Goal: Task Accomplishment & Management: Complete application form

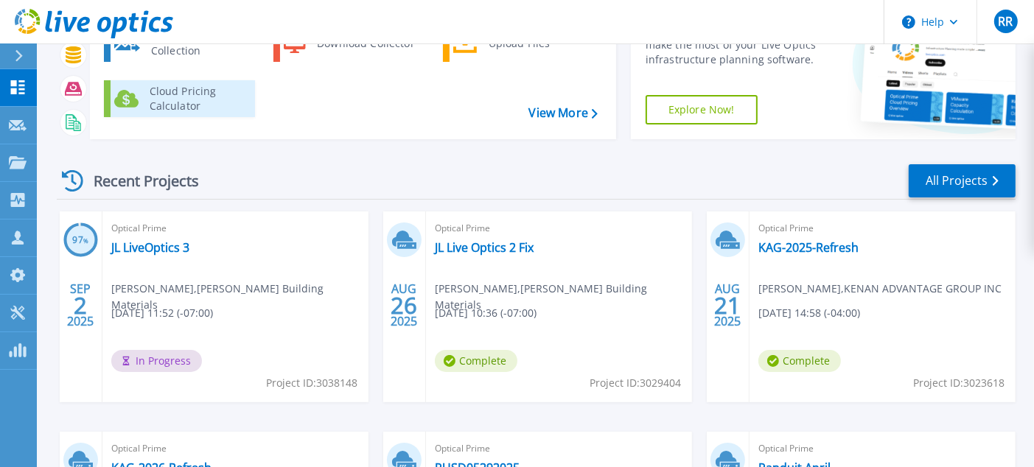
scroll to position [74, 0]
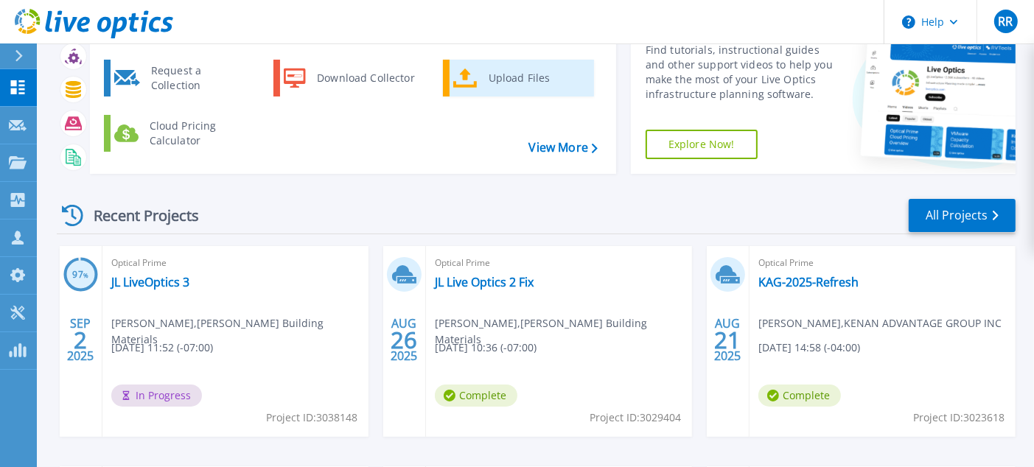
click at [533, 72] on div "Upload Files" at bounding box center [535, 77] width 109 height 29
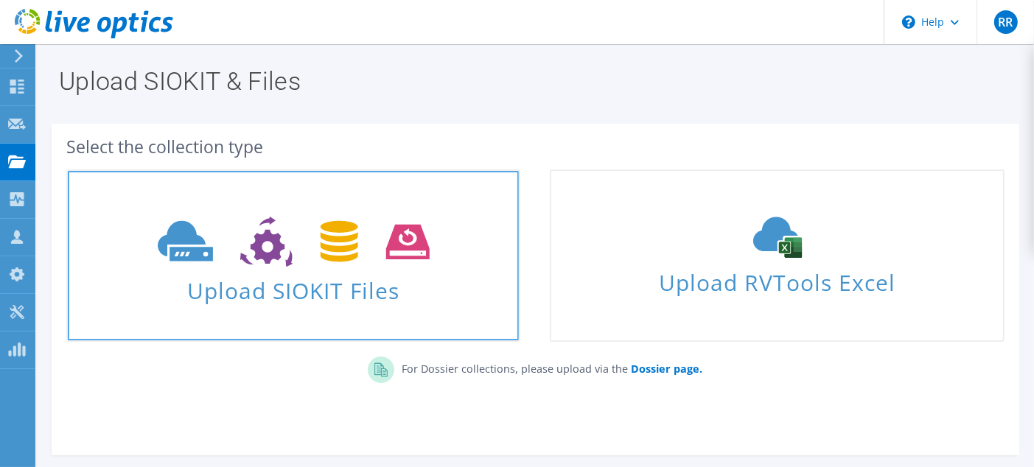
click at [427, 239] on icon at bounding box center [294, 242] width 272 height 51
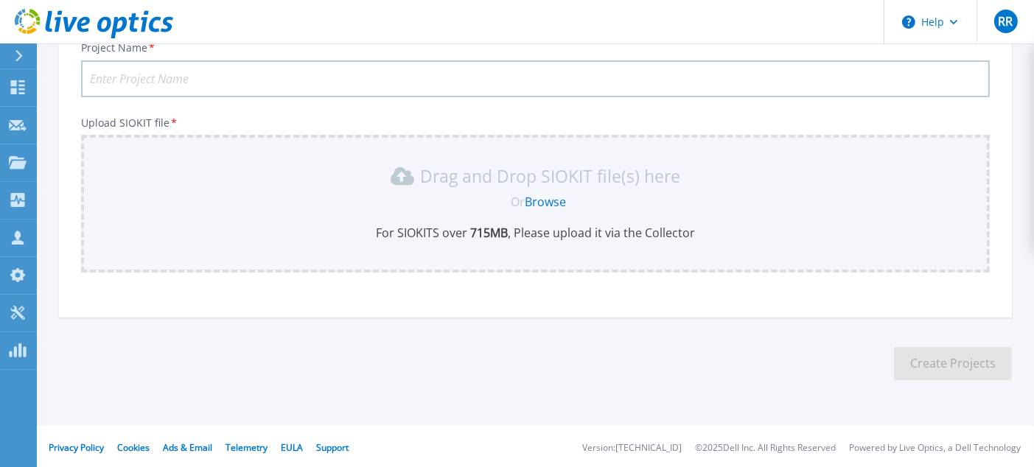
scroll to position [119, 0]
click at [150, 76] on input "Project Name *" at bounding box center [535, 77] width 908 height 37
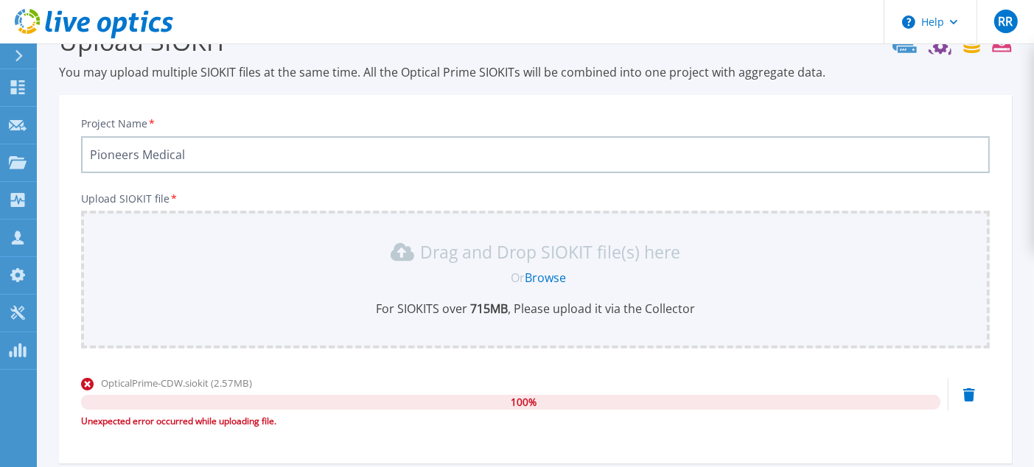
scroll to position [0, 0]
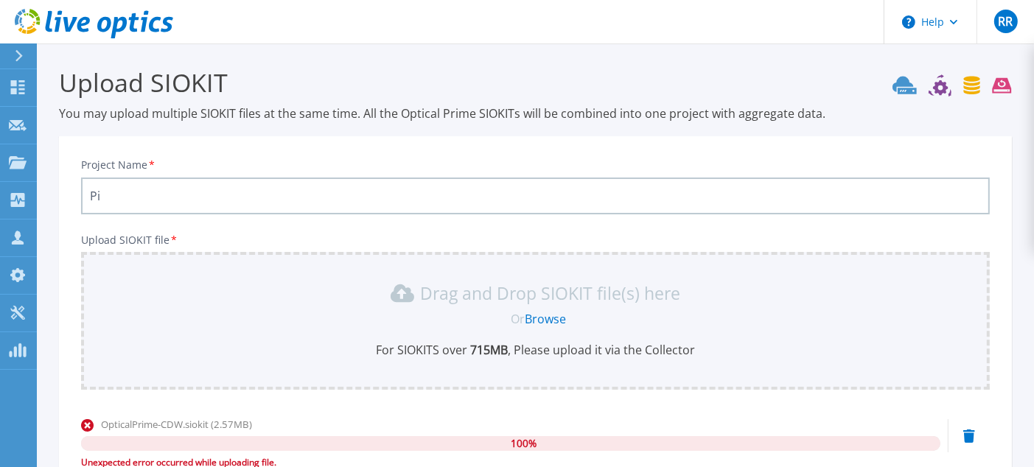
type input "P"
type input "HD Media"
click at [21, 89] on icon at bounding box center [18, 87] width 14 height 14
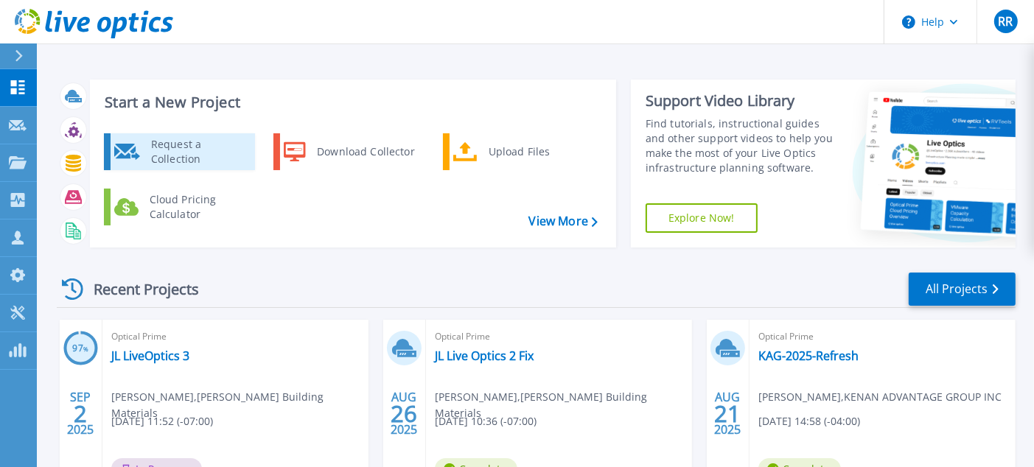
click at [176, 148] on div "Request a Collection" at bounding box center [198, 151] width 108 height 29
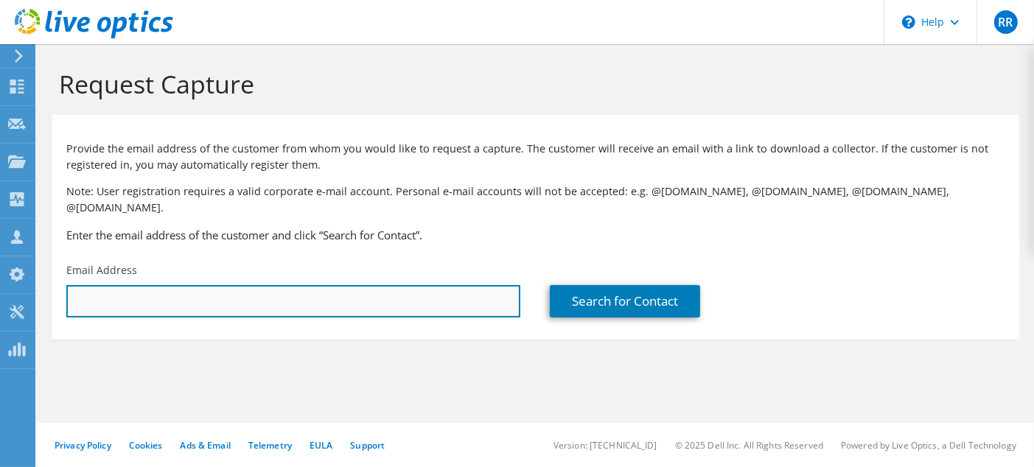
click at [106, 285] on input "text" at bounding box center [293, 301] width 454 height 32
paste input "[EMAIL_ADDRESS][DOMAIN_NAME]"
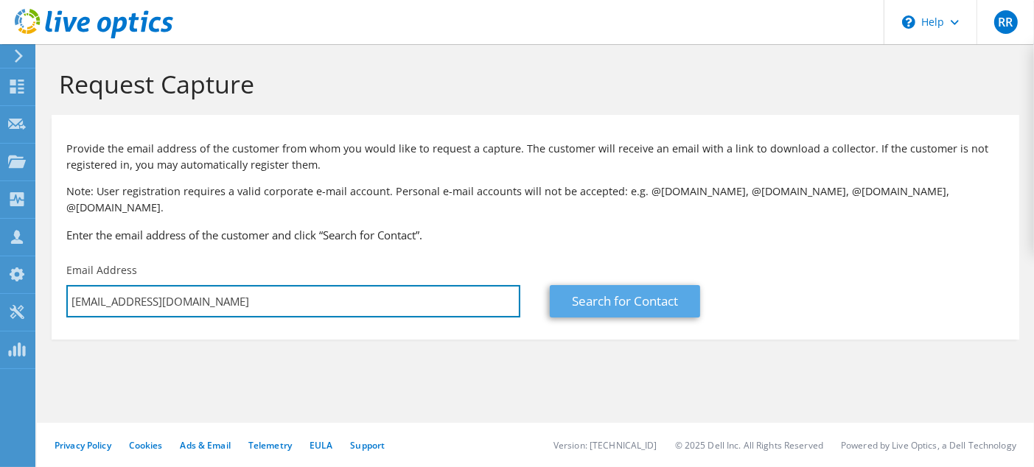
type input "[EMAIL_ADDRESS][DOMAIN_NAME]"
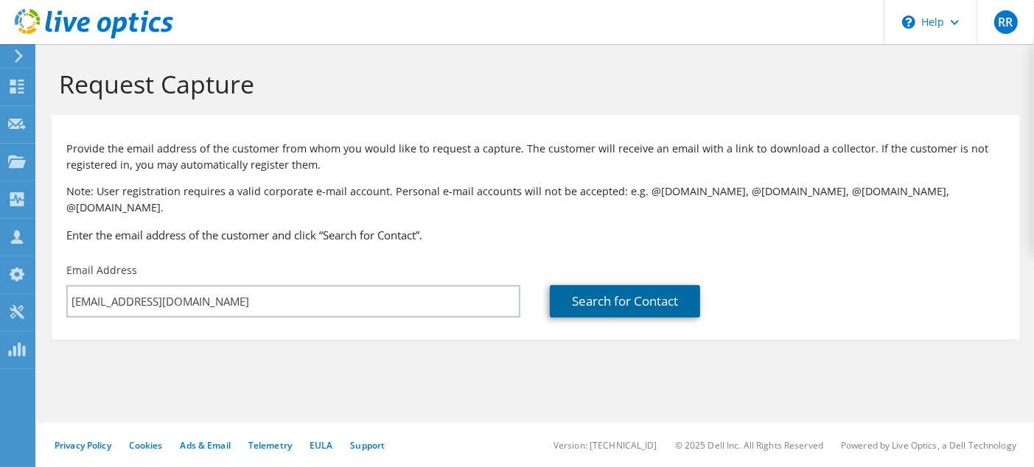
click at [597, 285] on link "Search for Contact" at bounding box center [625, 301] width 150 height 32
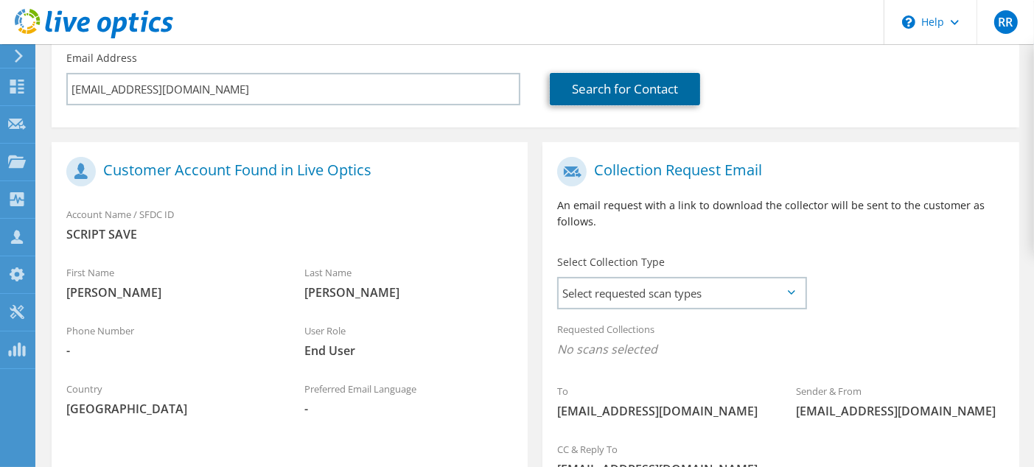
scroll to position [221, 0]
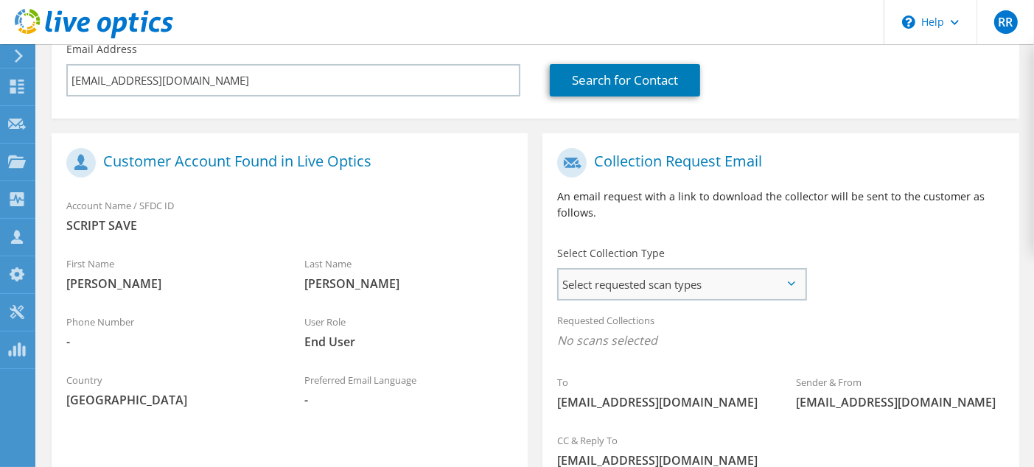
click at [732, 270] on span "Select requested scan types" at bounding box center [681, 284] width 246 height 29
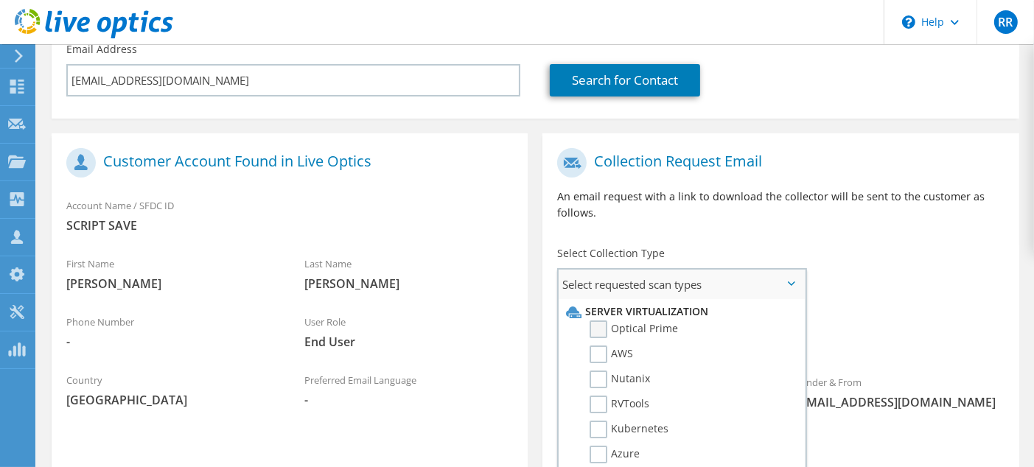
click at [605, 320] on label "Optical Prime" at bounding box center [633, 329] width 88 height 18
click at [0, 0] on input "Optical Prime" at bounding box center [0, 0] width 0 height 0
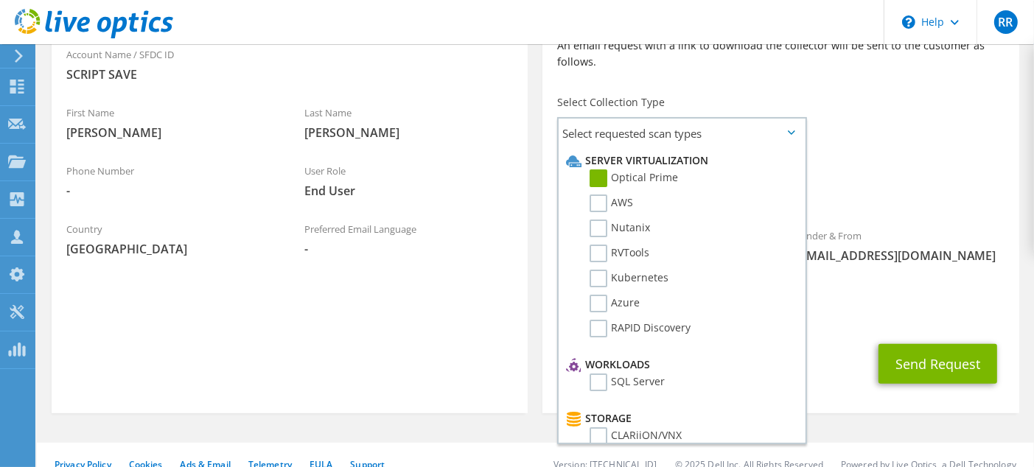
scroll to position [376, 0]
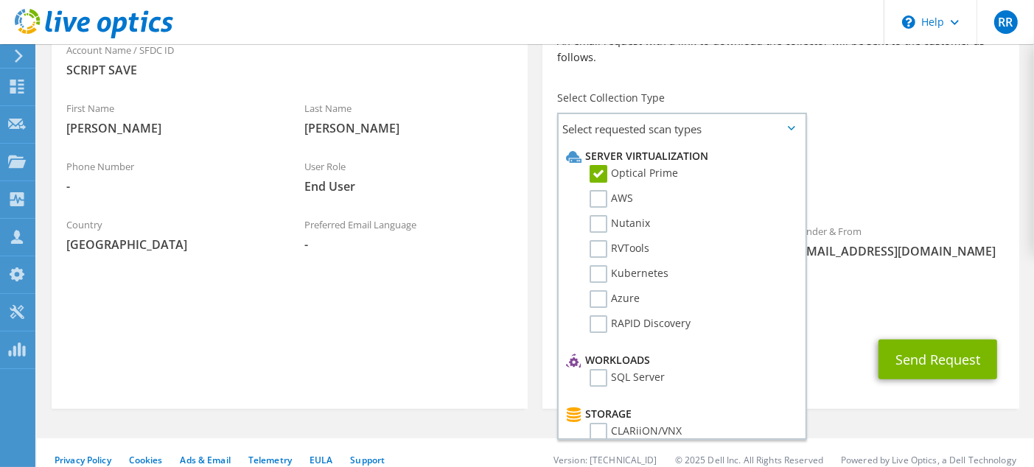
click at [926, 150] on div "Requested Collections No scans selected Optical Prime" at bounding box center [780, 179] width 476 height 59
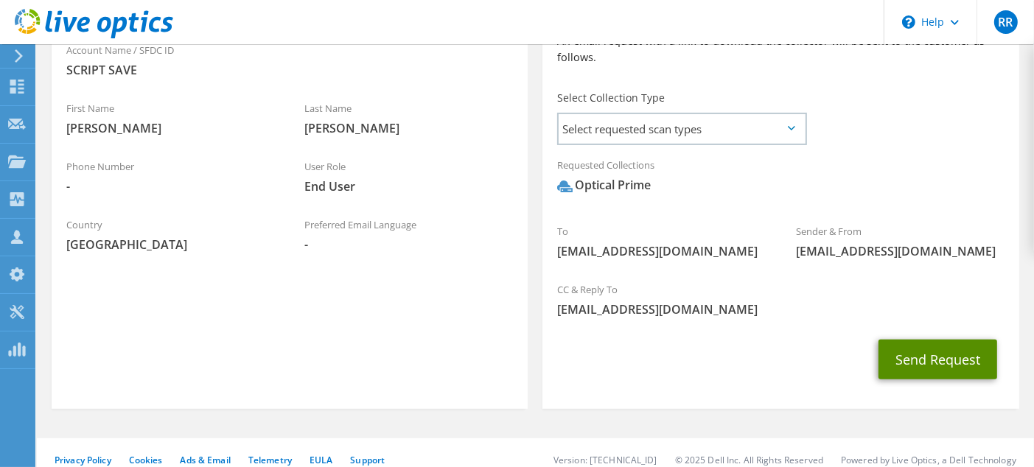
click at [941, 342] on button "Send Request" at bounding box center [937, 360] width 119 height 40
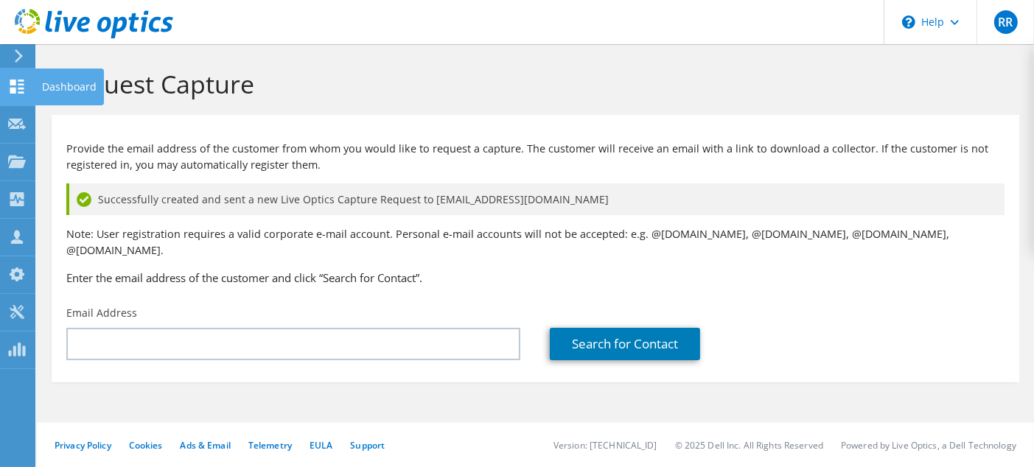
click at [24, 85] on icon at bounding box center [17, 87] width 18 height 14
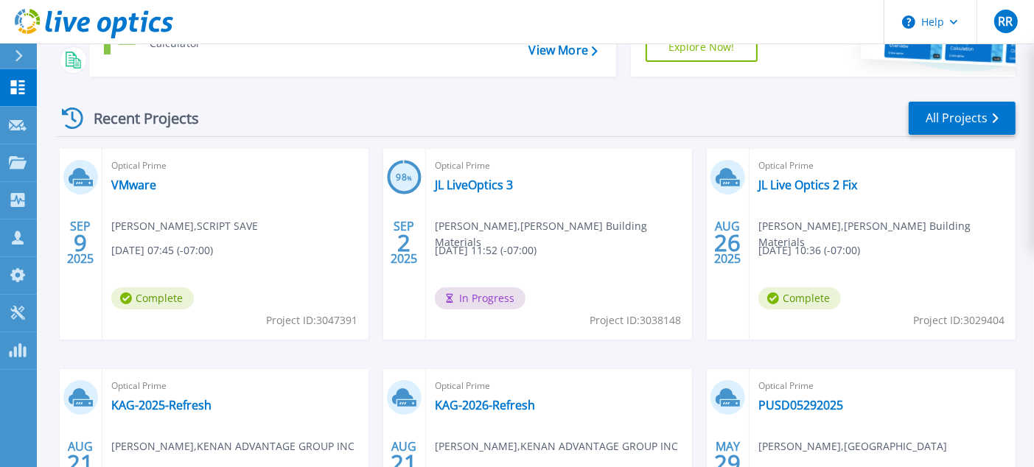
scroll to position [221, 0]
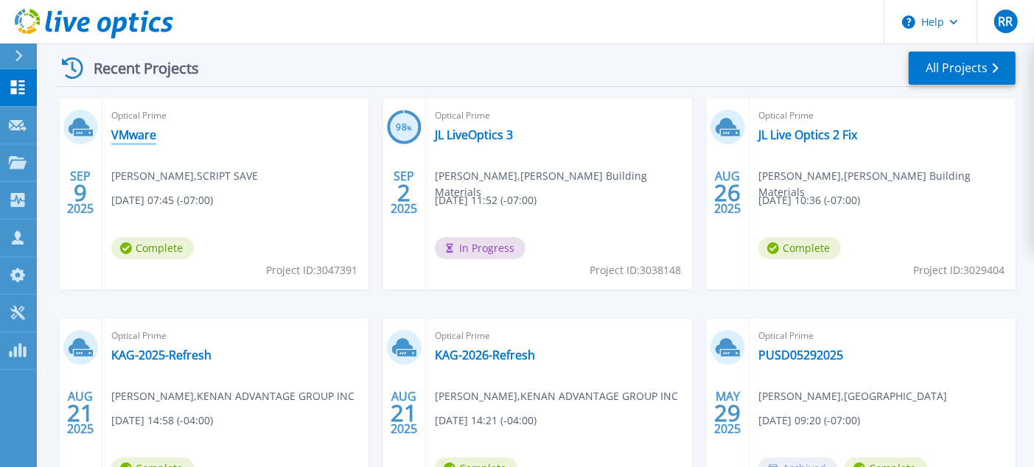
click at [127, 133] on link "VMware" at bounding box center [133, 134] width 45 height 15
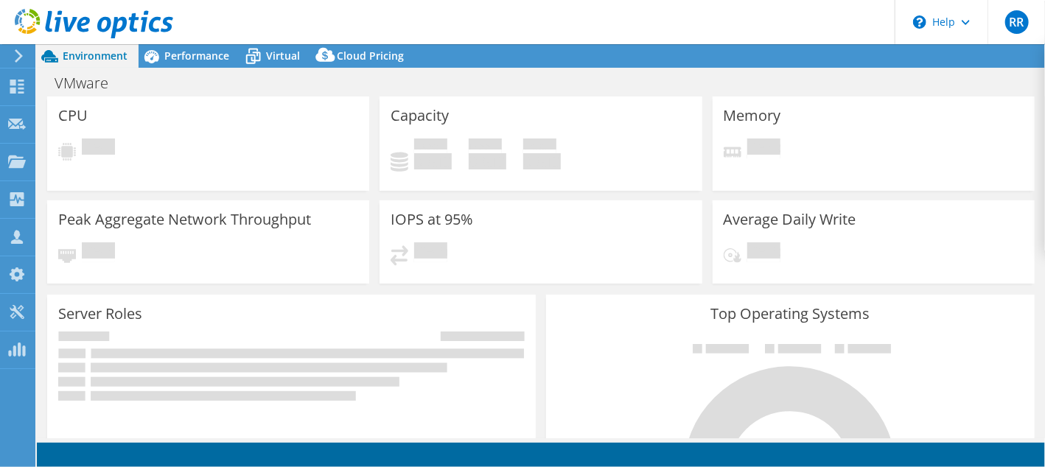
select select "USD"
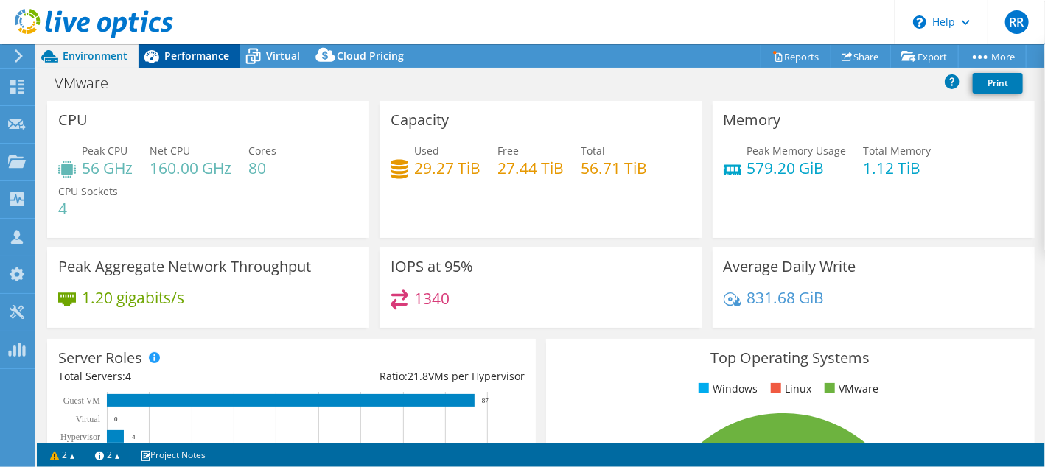
click at [200, 57] on span "Performance" at bounding box center [196, 56] width 65 height 14
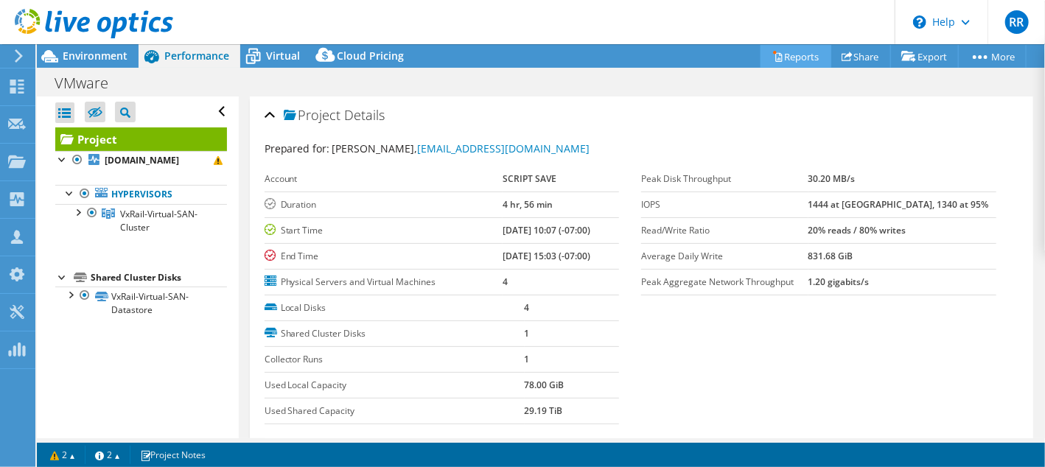
click at [778, 59] on link "Reports" at bounding box center [795, 56] width 71 height 23
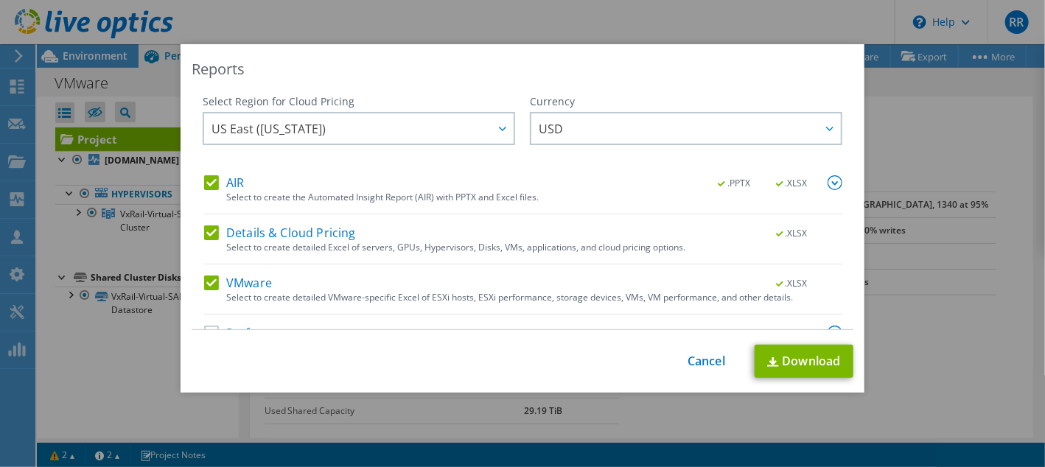
drag, startPoint x: 209, startPoint y: 179, endPoint x: 227, endPoint y: 189, distance: 20.1
click at [210, 179] on label "AIR" at bounding box center [224, 182] width 40 height 15
click at [0, 0] on input "AIR" at bounding box center [0, 0] width 0 height 0
click at [793, 359] on link "Download" at bounding box center [803, 361] width 99 height 33
click at [425, 450] on div "Reports Select Region for Cloud Pricing Asia Pacific (Hong Kong) Asia Pacific (…" at bounding box center [522, 233] width 1045 height 467
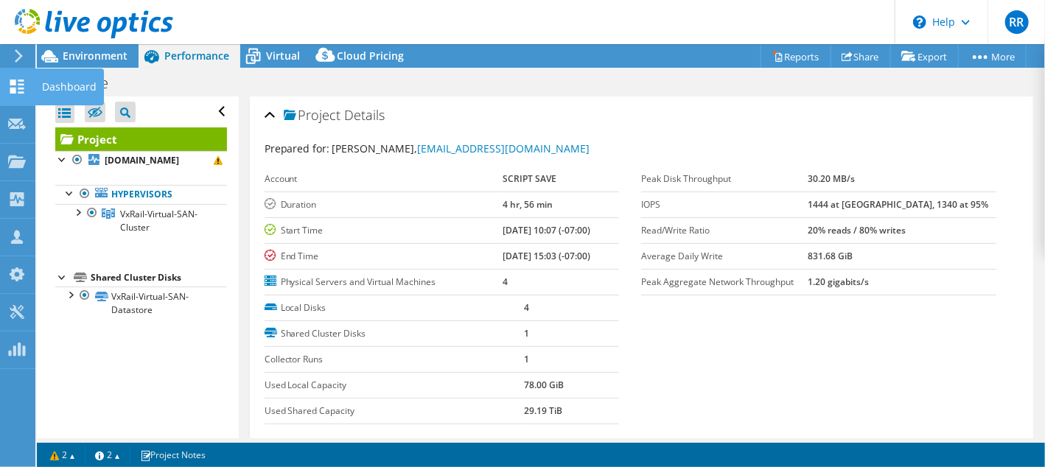
click at [22, 85] on icon at bounding box center [17, 87] width 18 height 14
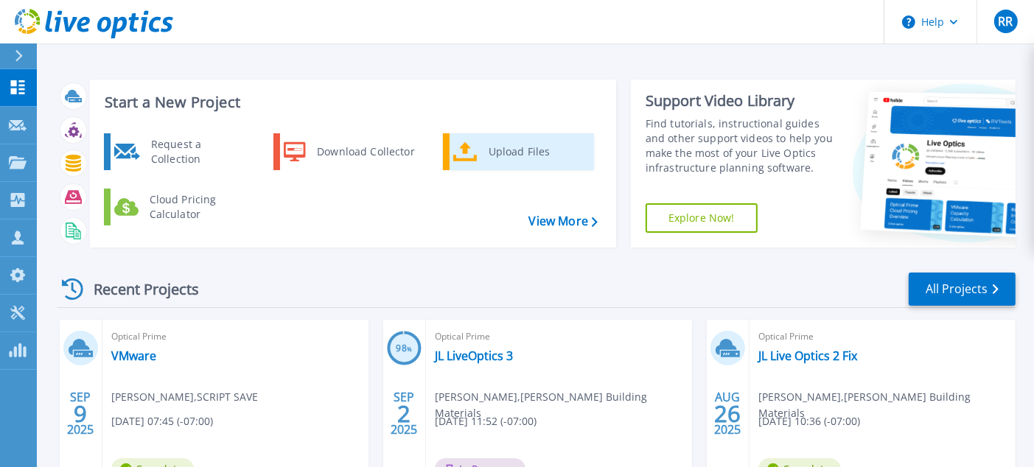
click at [527, 152] on div "Upload Files" at bounding box center [535, 151] width 109 height 29
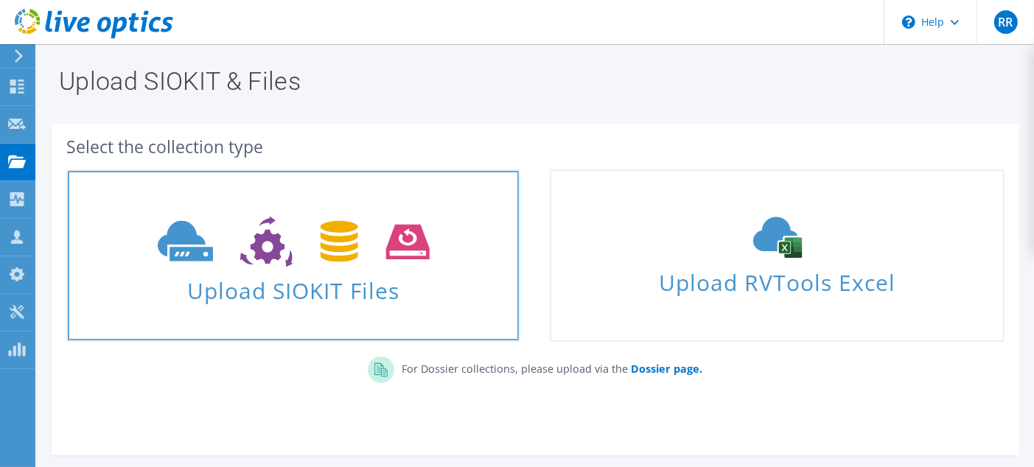
click at [366, 253] on icon at bounding box center [294, 242] width 272 height 51
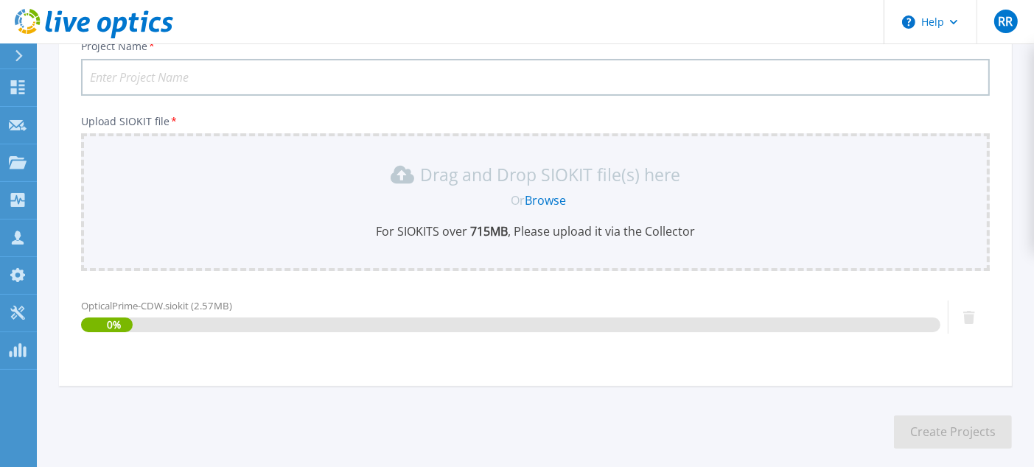
scroll to position [189, 0]
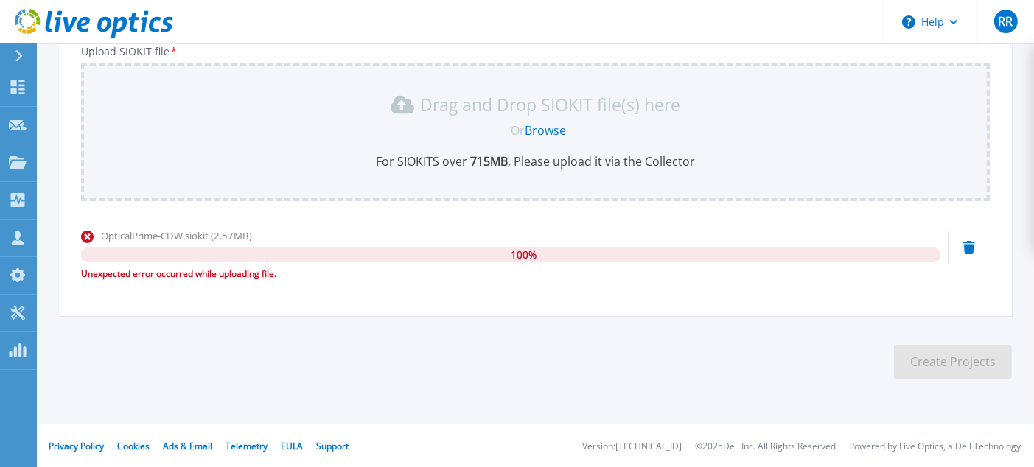
click at [968, 247] on icon at bounding box center [969, 247] width 12 height 13
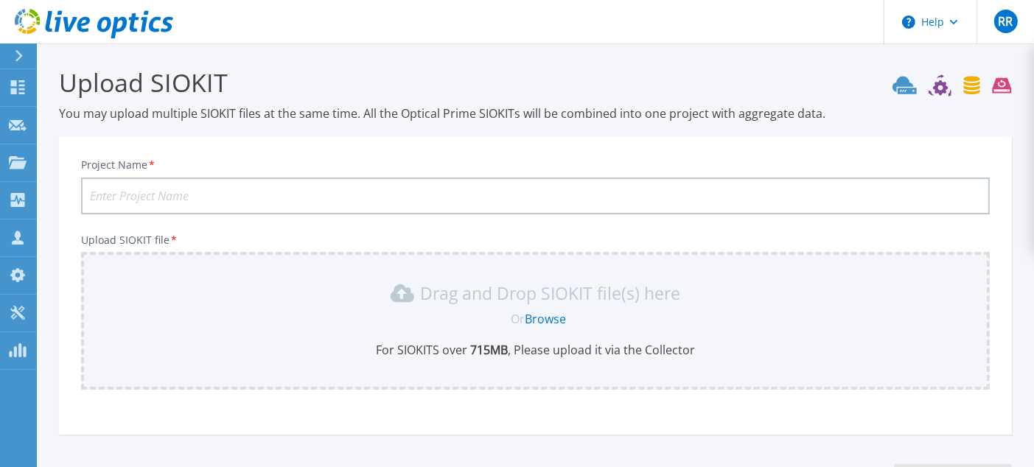
scroll to position [0, 0]
click at [60, 88] on p "Dashboard" at bounding box center [65, 88] width 55 height 38
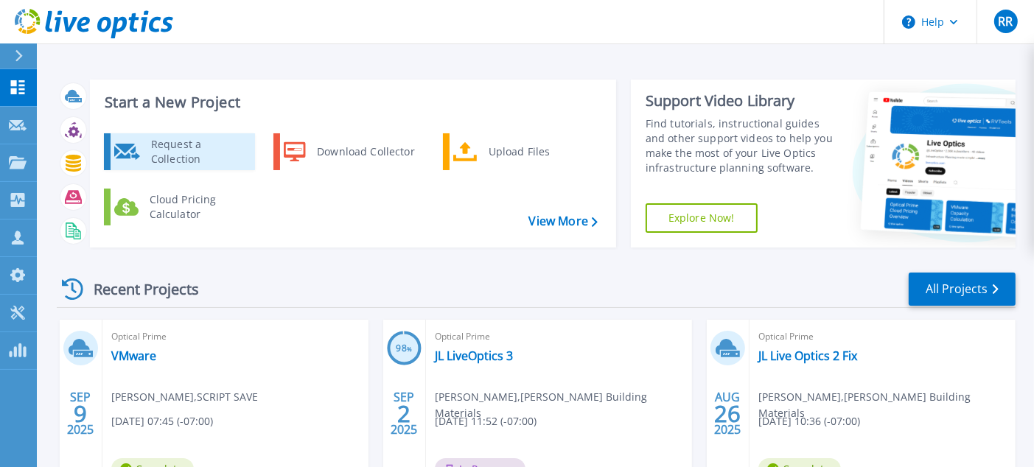
click at [197, 152] on div "Request a Collection" at bounding box center [198, 151] width 108 height 29
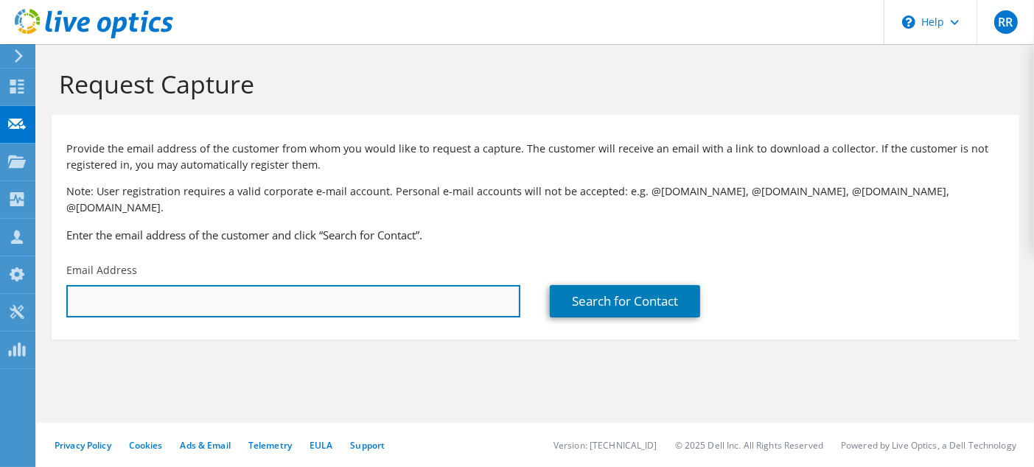
click at [194, 285] on input "text" at bounding box center [293, 301] width 454 height 32
paste input "tdorsett@jgllaw.com"
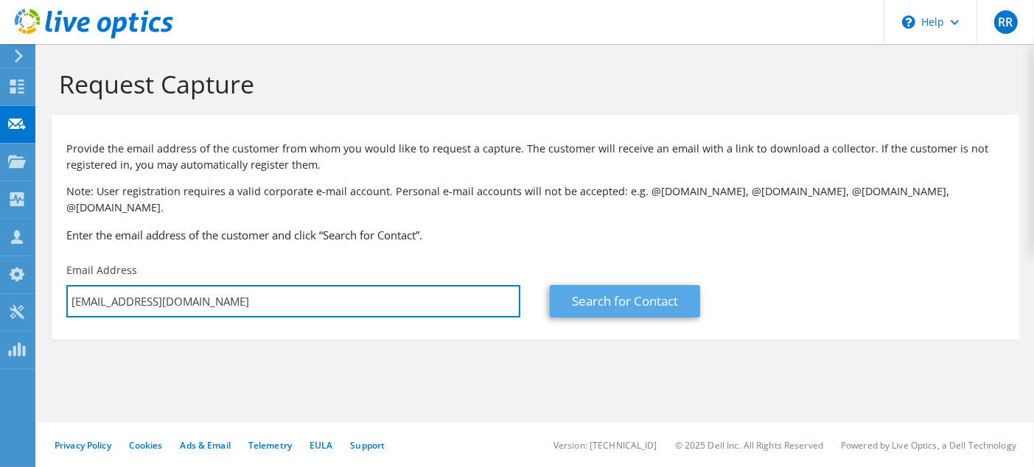
type input "tdorsett@jgllaw.com"
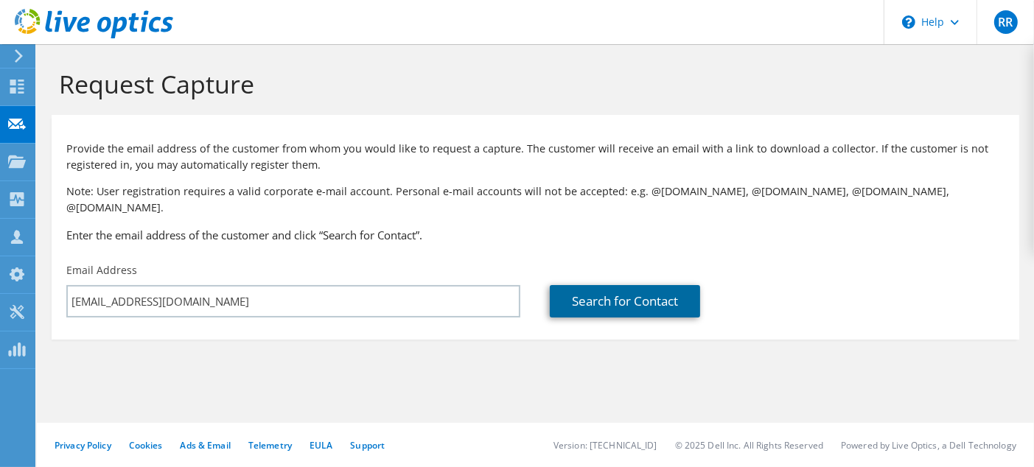
click at [619, 285] on link "Search for Contact" at bounding box center [625, 301] width 150 height 32
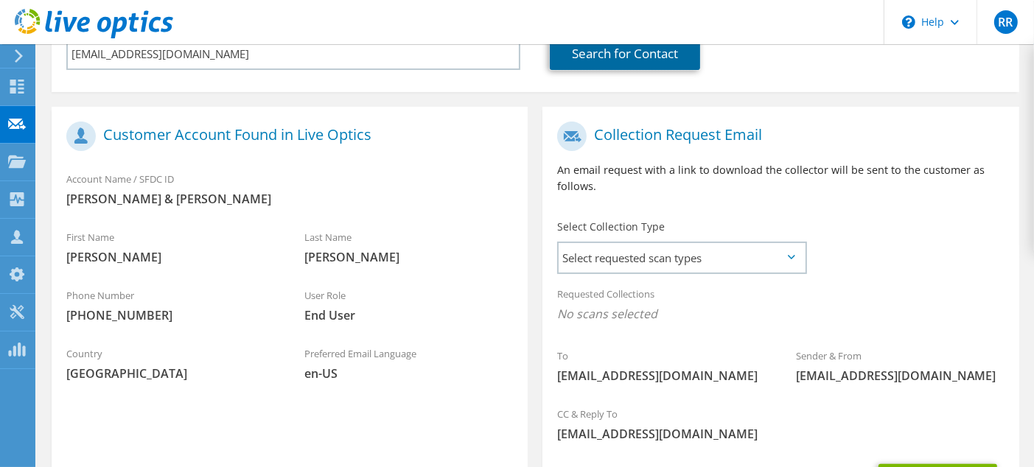
scroll to position [295, 0]
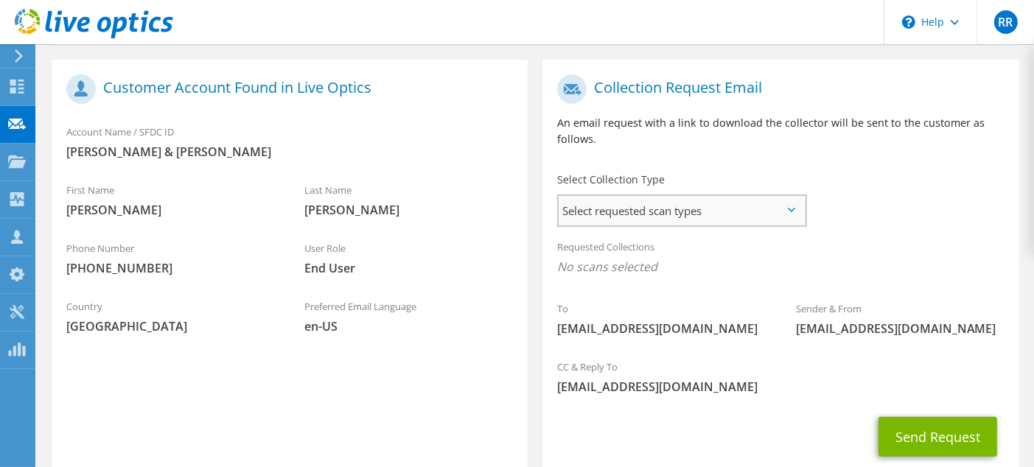
click at [732, 197] on span "Select requested scan types" at bounding box center [681, 210] width 246 height 29
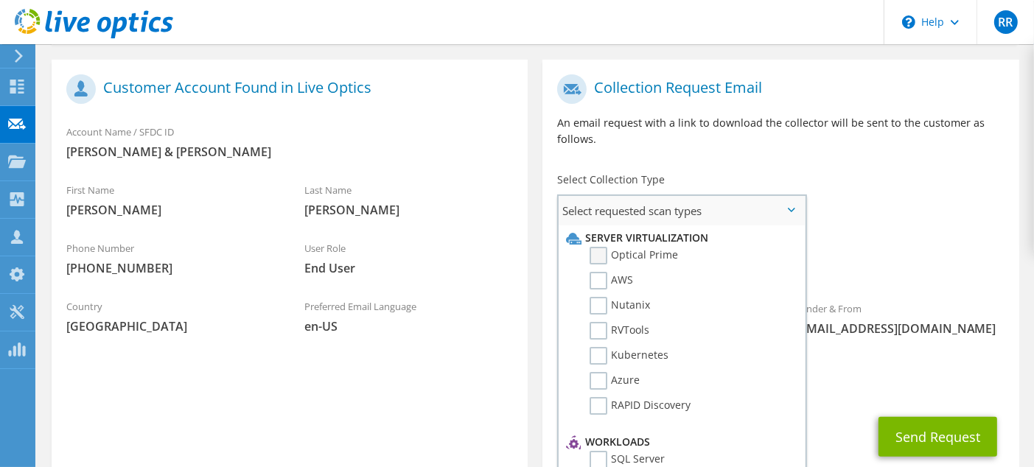
click at [603, 247] on label "Optical Prime" at bounding box center [633, 256] width 88 height 18
click at [0, 0] on input "Optical Prime" at bounding box center [0, 0] width 0 height 0
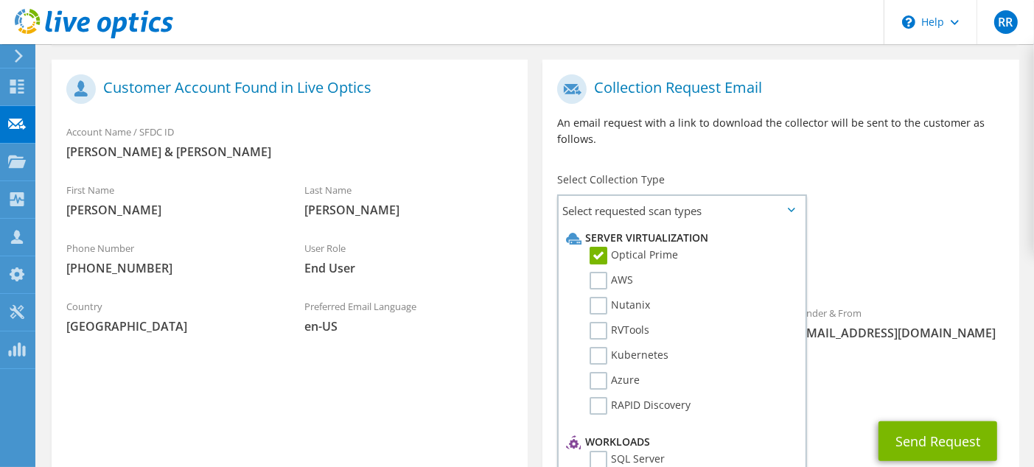
click at [866, 208] on div "To tdorsett@jgllaw.com Sender & From liveoptics@liveoptics.com" at bounding box center [780, 211] width 476 height 289
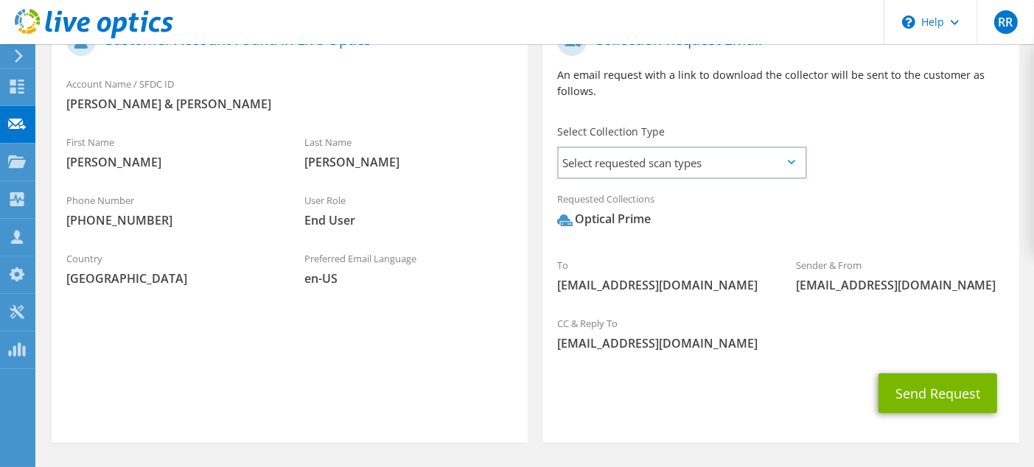
scroll to position [376, 0]
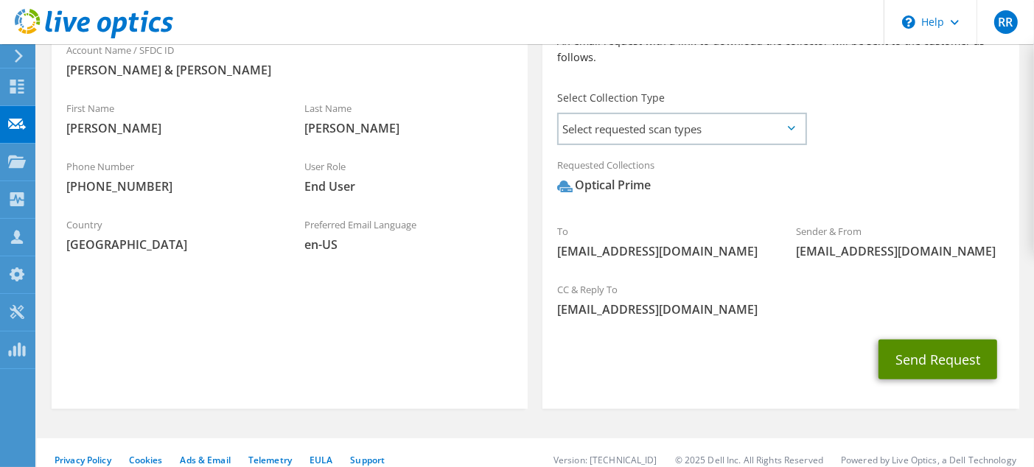
click at [930, 344] on button "Send Request" at bounding box center [937, 360] width 119 height 40
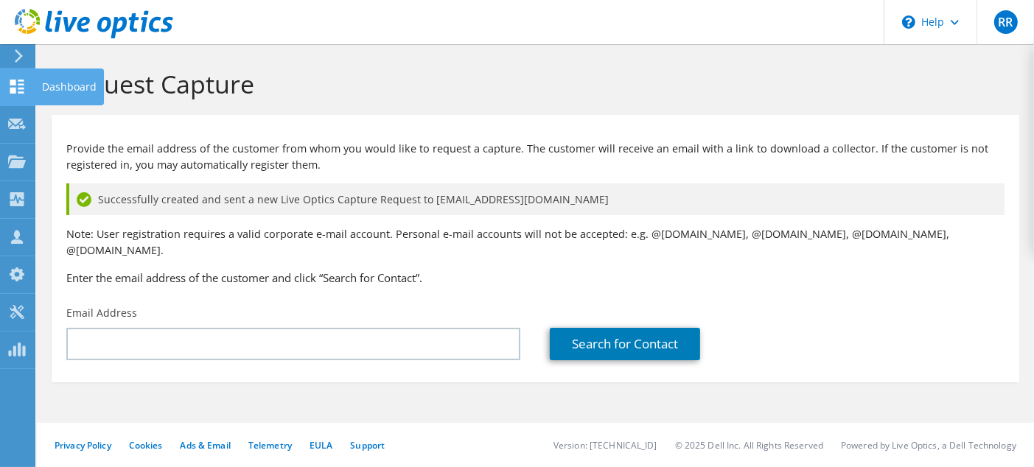
click at [77, 74] on div "Dashboard" at bounding box center [69, 87] width 69 height 37
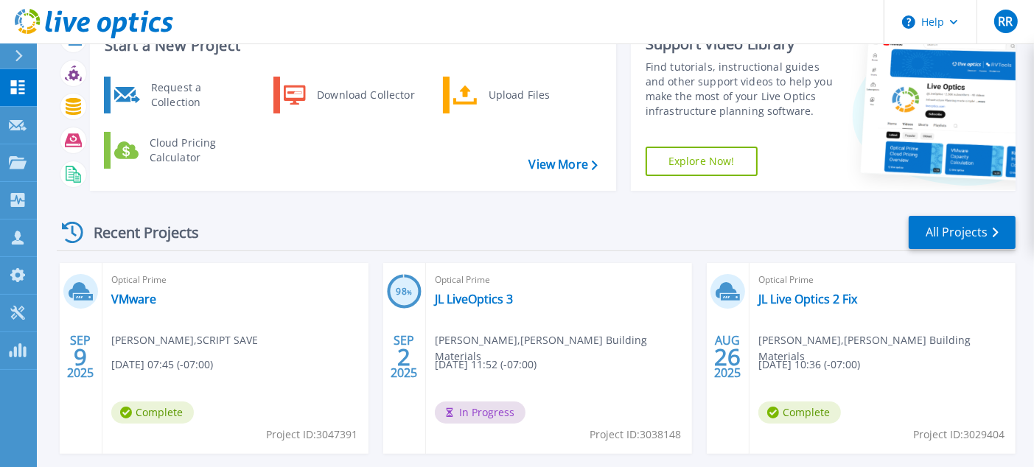
scroll to position [74, 0]
